Goal: Information Seeking & Learning: Check status

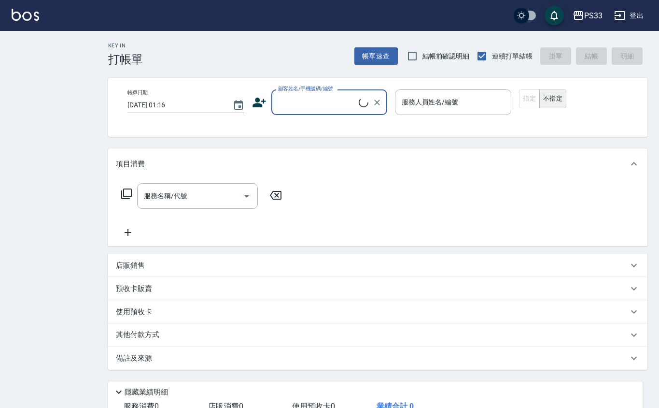
checkbox input "true"
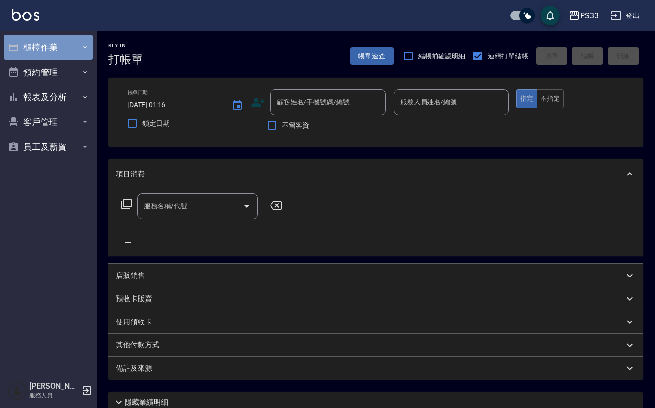
click at [22, 42] on button "櫃檯作業" at bounding box center [48, 47] width 89 height 25
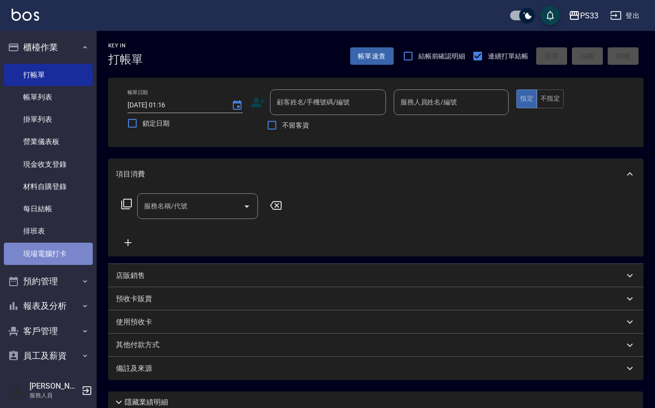
click at [53, 252] on link "現場電腦打卡" at bounding box center [48, 253] width 89 height 22
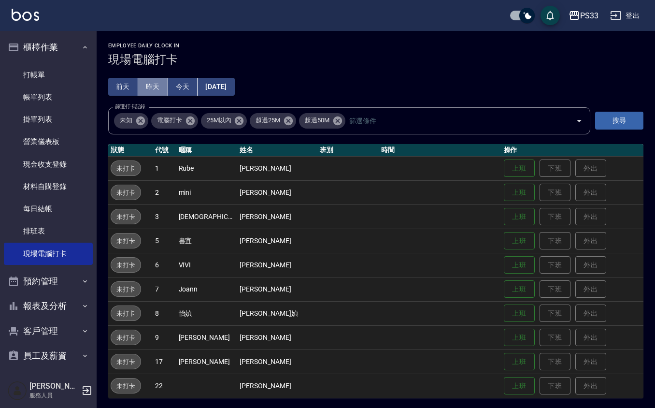
click at [156, 83] on button "昨天" at bounding box center [153, 87] width 30 height 18
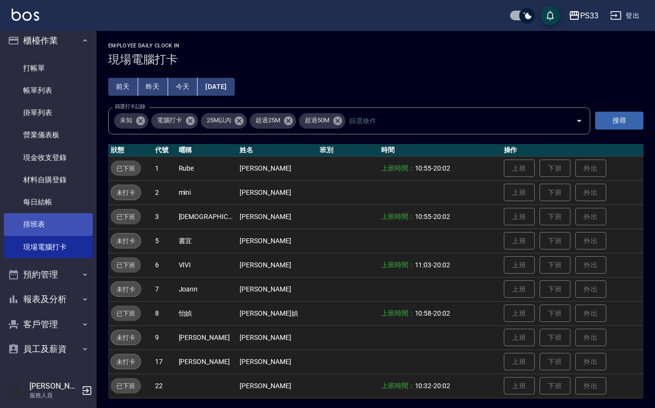
scroll to position [2, 0]
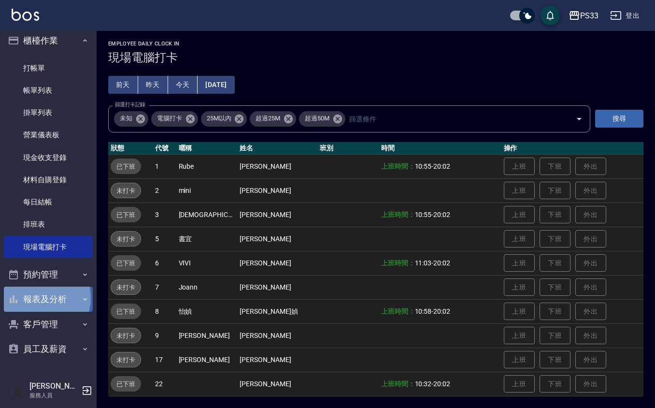
click at [41, 297] on button "報表及分析" at bounding box center [48, 298] width 89 height 25
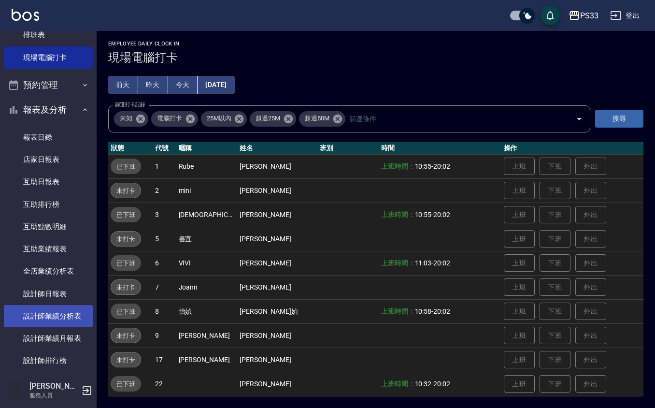
scroll to position [200, 0]
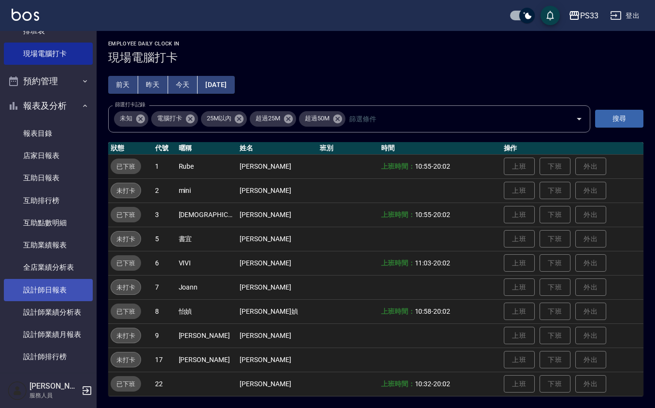
click at [56, 291] on link "設計師日報表" at bounding box center [48, 290] width 89 height 22
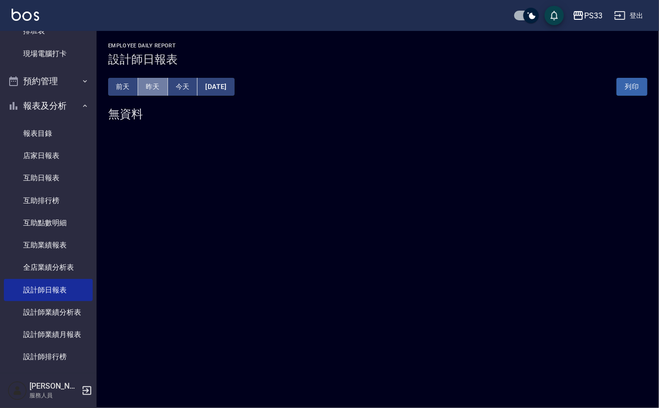
click at [156, 80] on button "昨天" at bounding box center [153, 87] width 30 height 18
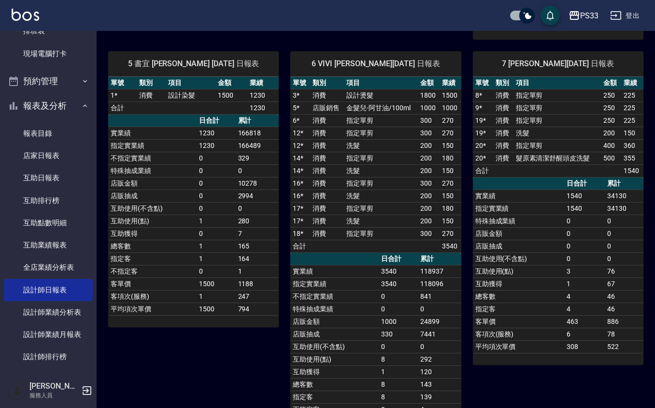
scroll to position [386, 0]
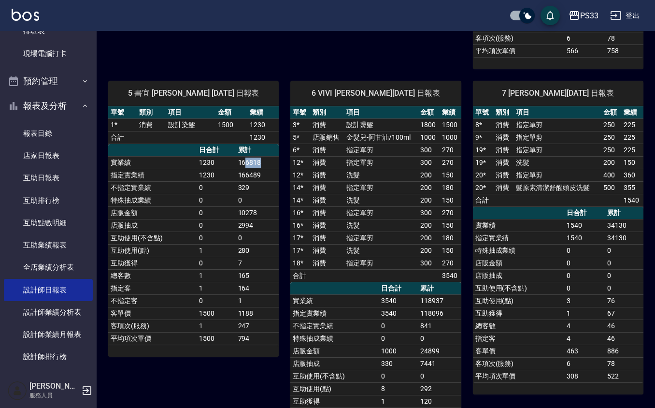
drag, startPoint x: 245, startPoint y: 156, endPoint x: 274, endPoint y: 159, distance: 29.1
click at [274, 159] on td "166818" at bounding box center [257, 162] width 43 height 13
click at [261, 157] on td "166818" at bounding box center [257, 162] width 43 height 13
drag, startPoint x: 259, startPoint y: 128, endPoint x: 245, endPoint y: 138, distance: 17.0
click at [245, 138] on div "單號 類別 項目 金額 業績 1 * 消費 設計染髮 1500 1230 合計 1230 日合計 累計 實業績 1230 166818 指定實業績 1230 …" at bounding box center [193, 225] width 170 height 239
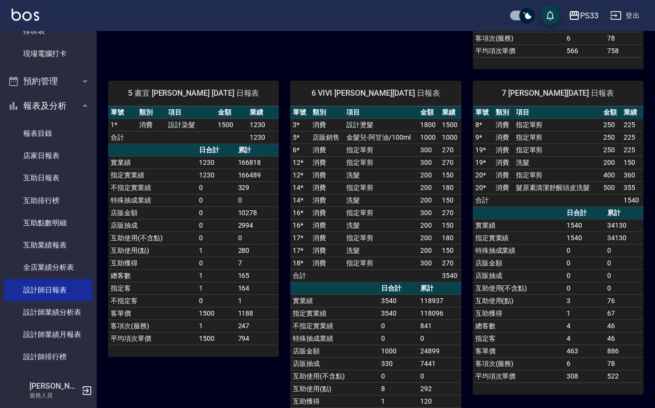
click at [242, 170] on td "166489" at bounding box center [257, 175] width 43 height 13
drag, startPoint x: 244, startPoint y: 157, endPoint x: 257, endPoint y: 157, distance: 13.0
click at [257, 157] on td "166818" at bounding box center [257, 162] width 43 height 13
click at [258, 157] on td "166818" at bounding box center [257, 162] width 43 height 13
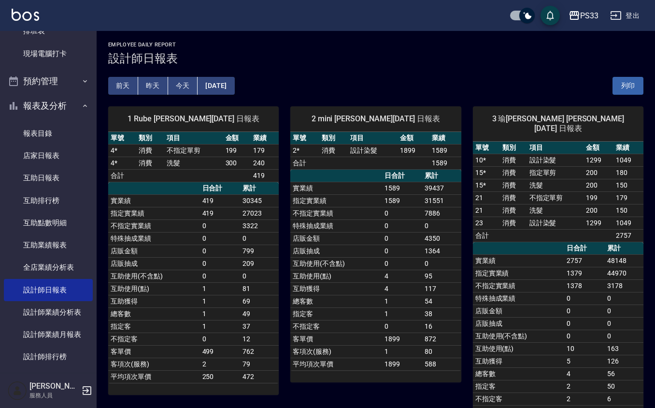
scroll to position [0, 0]
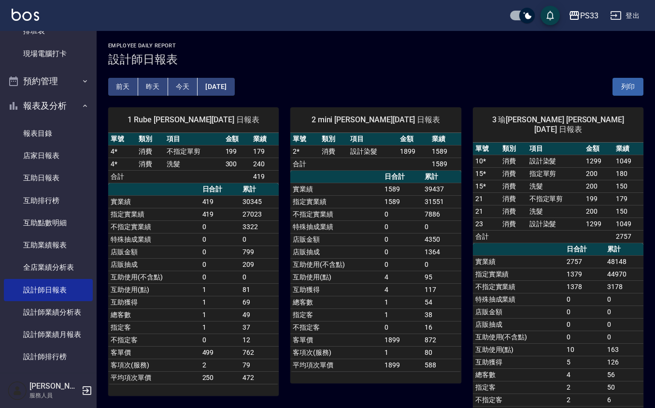
click at [125, 72] on div "[DATE] [DATE] [DATE] [DATE] 列印" at bounding box center [375, 86] width 535 height 41
click at [122, 78] on button "前天" at bounding box center [123, 87] width 30 height 18
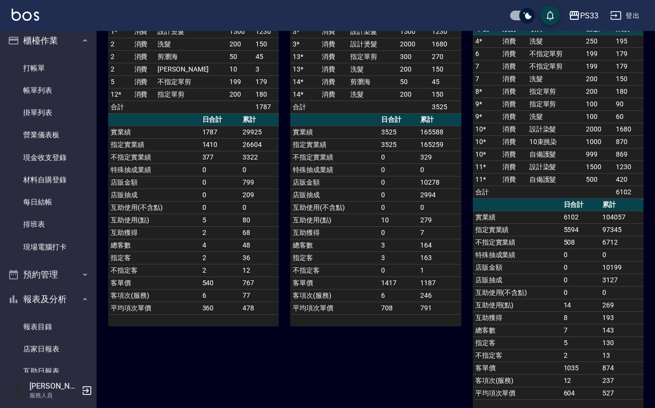
scroll to position [129, 0]
